Goal: Transaction & Acquisition: Subscribe to service/newsletter

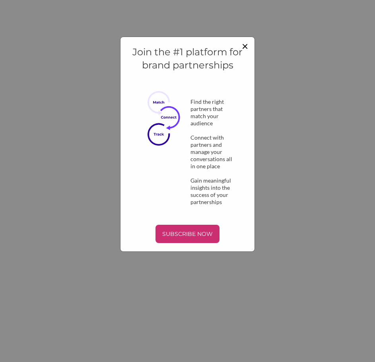
click at [246, 48] on span "×" at bounding box center [245, 46] width 6 height 14
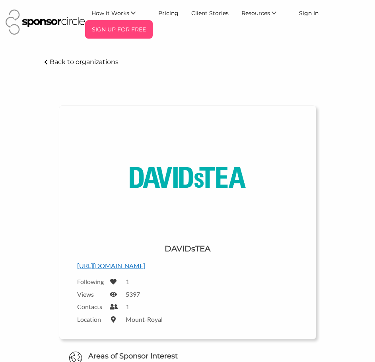
click at [108, 27] on p "SIGN UP FOR FREE" at bounding box center [118, 29] width 61 height 12
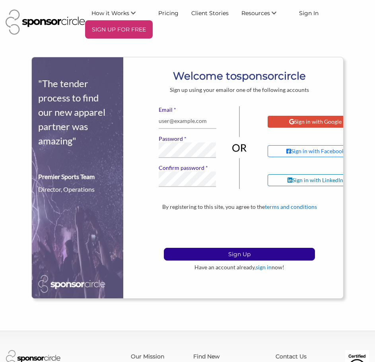
click at [283, 119] on div "Sign in with Google" at bounding box center [316, 122] width 96 height 12
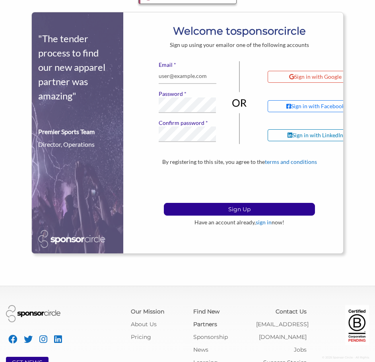
scroll to position [80, 0]
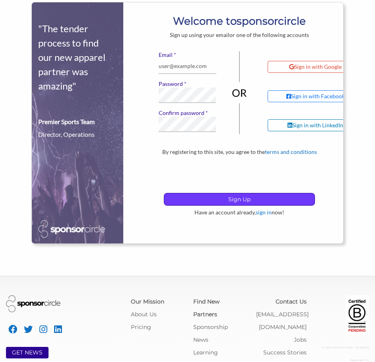
click at [259, 196] on p "Sign Up" at bounding box center [239, 199] width 150 height 12
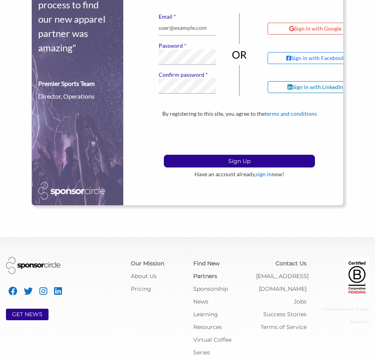
scroll to position [121, 0]
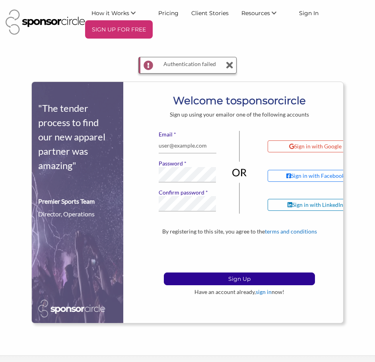
scroll to position [80, 0]
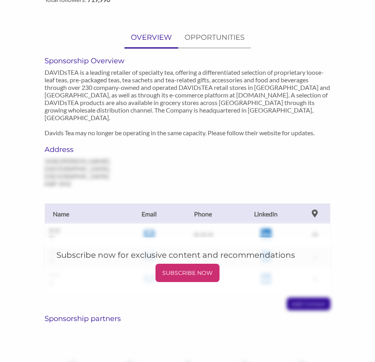
scroll to position [518, 0]
